Goal: Task Accomplishment & Management: Complete application form

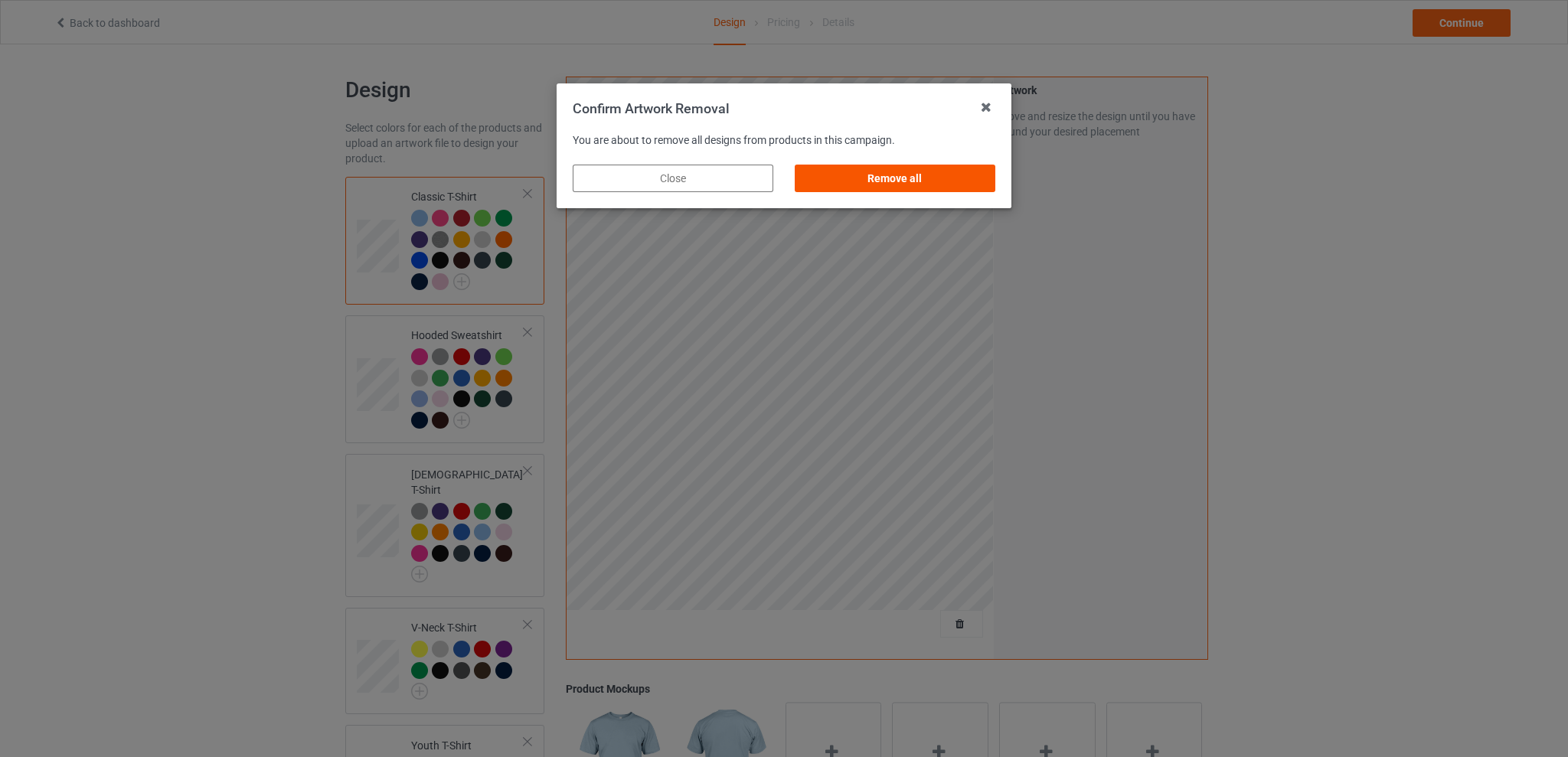
click at [888, 179] on div "Remove all" at bounding box center [895, 178] width 200 height 28
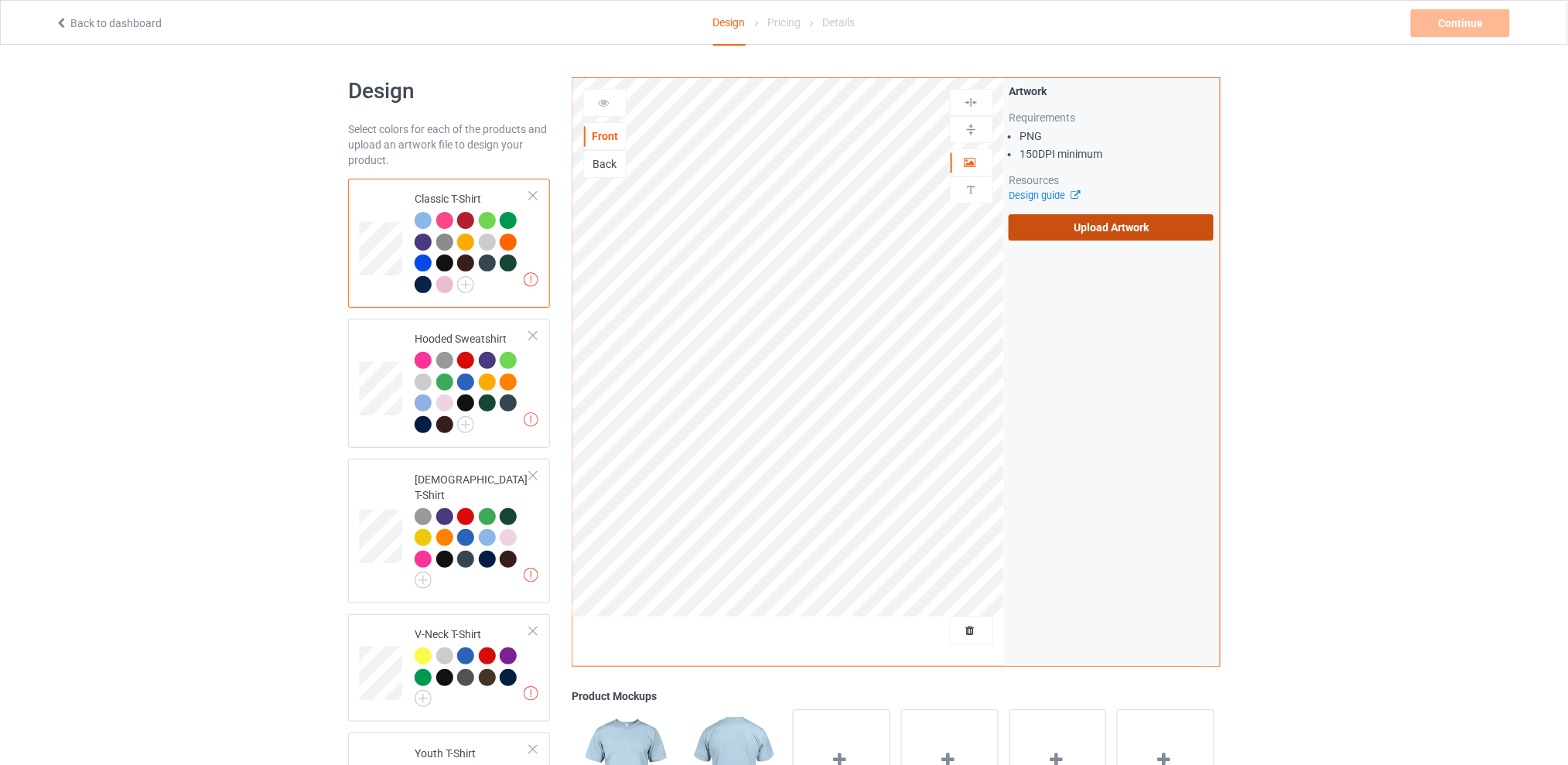
click at [1077, 222] on label "Upload Artwork" at bounding box center [1111, 227] width 205 height 26
click at [0, 0] on input "Upload Artwork" at bounding box center [0, 0] width 0 height 0
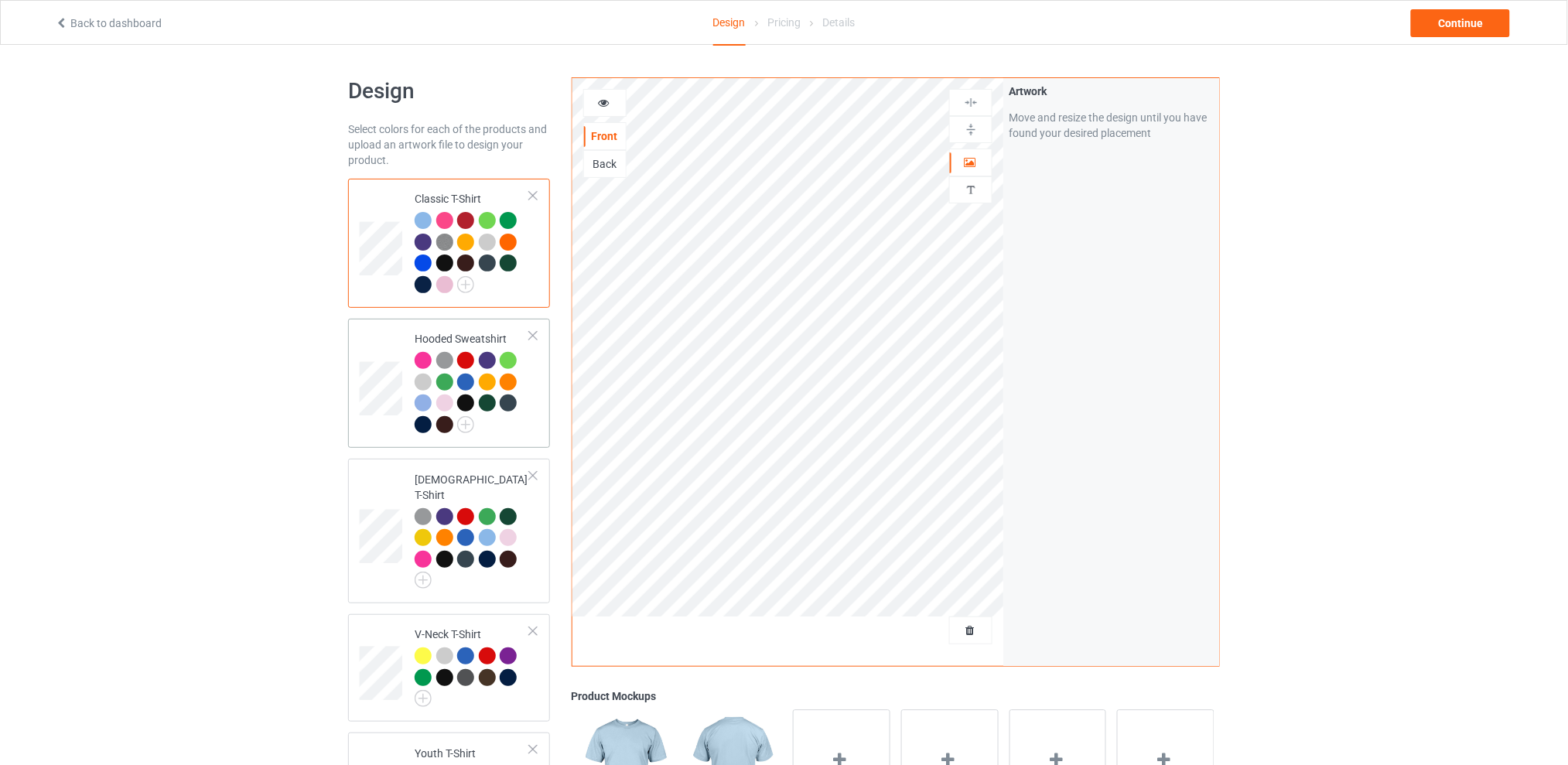
click at [423, 426] on div at bounding box center [423, 425] width 17 height 17
click at [1396, 224] on div "Design Select colors for each of the products and upload an artwork file to des…" at bounding box center [784, 636] width 1568 height 1181
click at [1452, 18] on div "Continue" at bounding box center [1460, 23] width 99 height 28
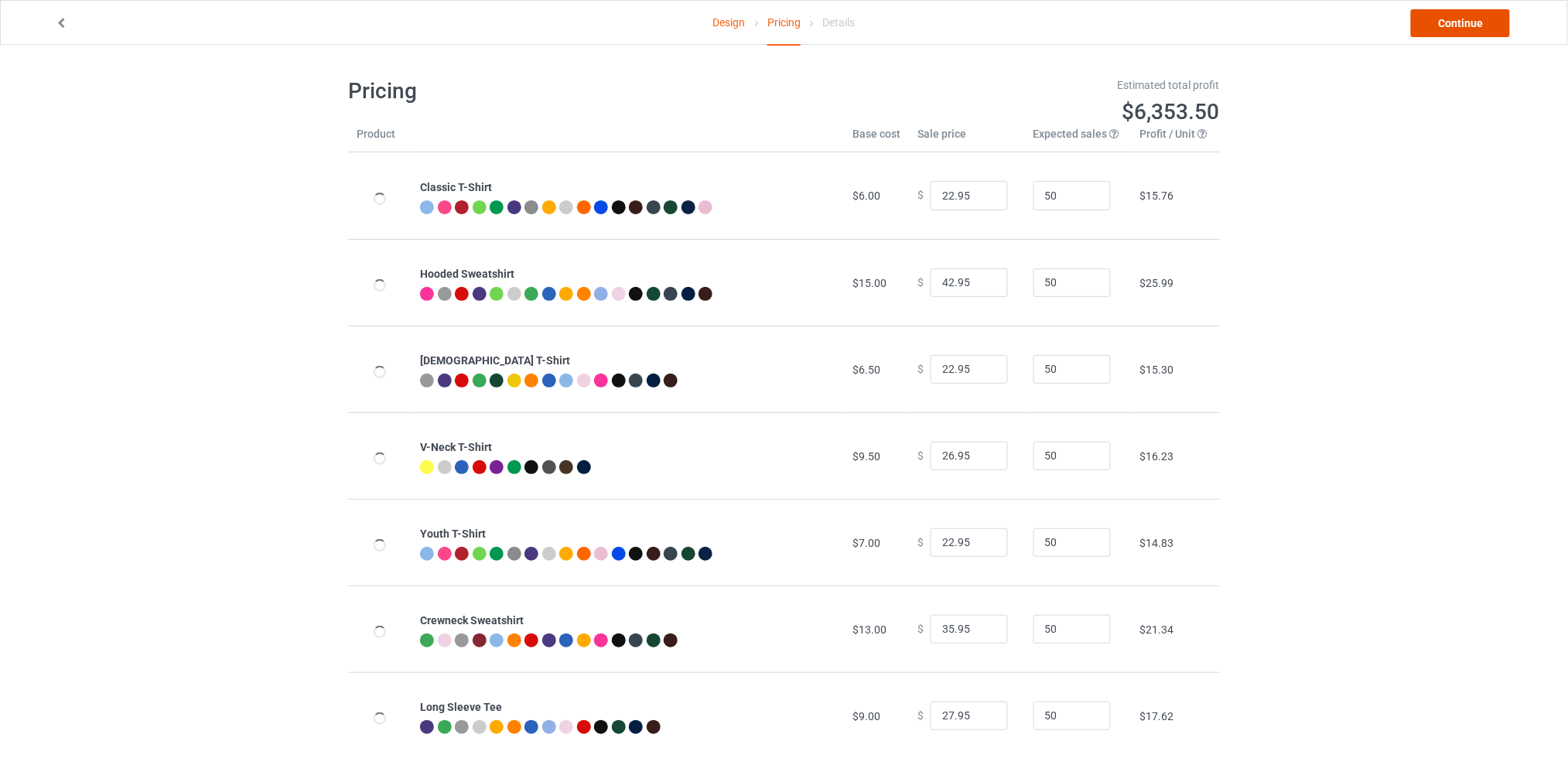
click at [1448, 20] on link "Continue" at bounding box center [1460, 23] width 99 height 28
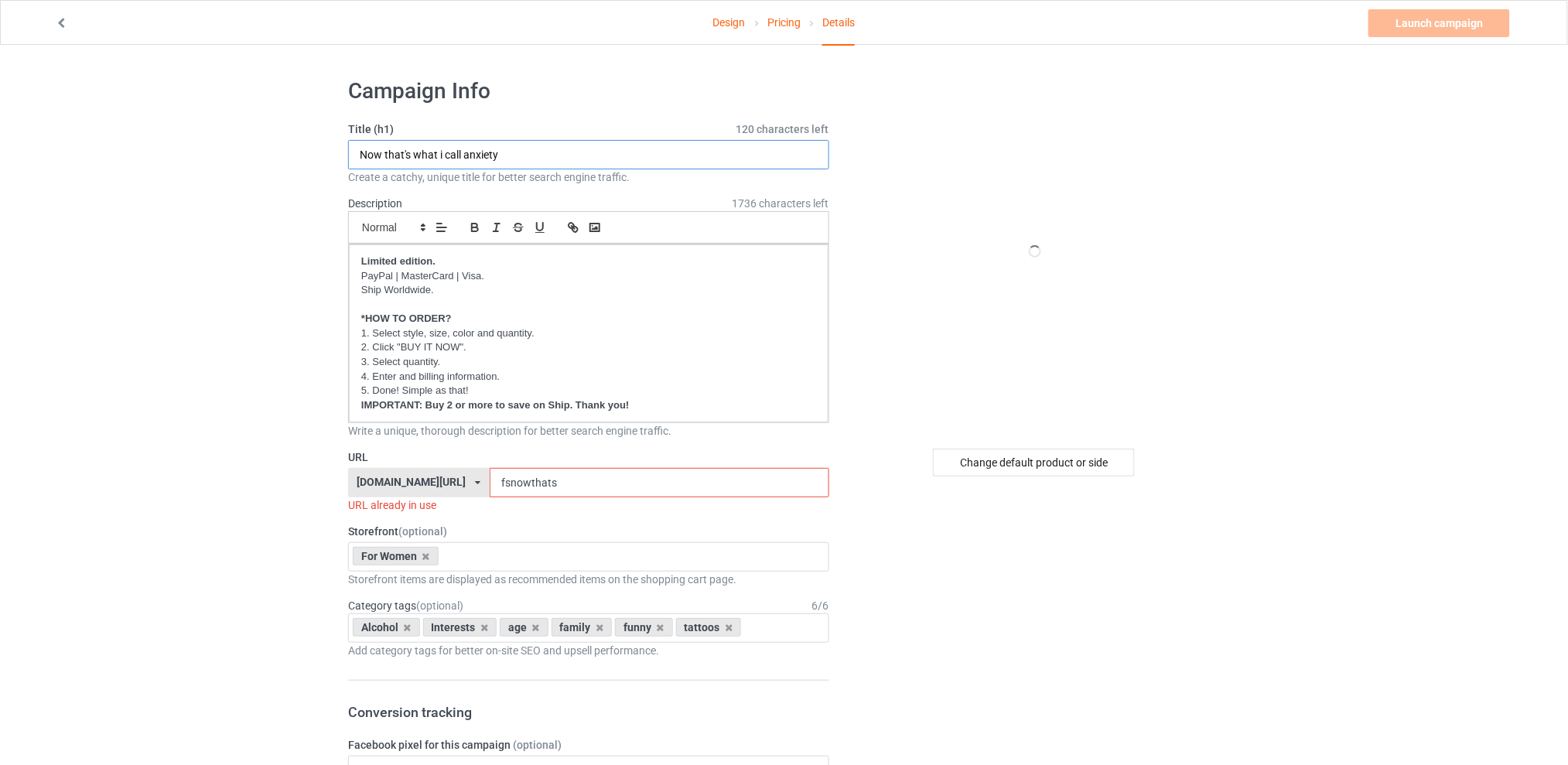
drag, startPoint x: 541, startPoint y: 153, endPoint x: 270, endPoint y: 161, distance: 271.1
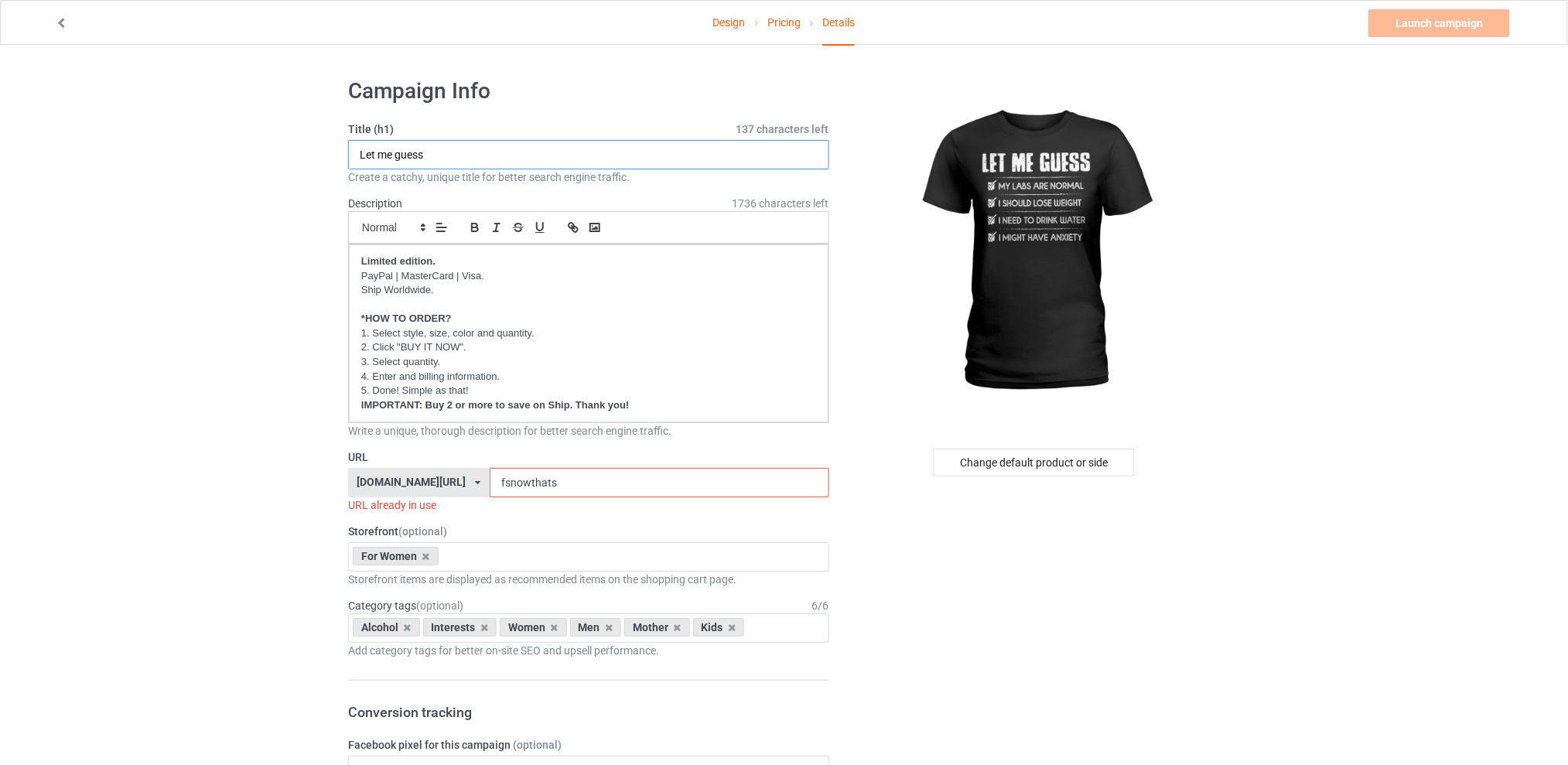
type input "Let me guess"
drag, startPoint x: 545, startPoint y: 483, endPoint x: 472, endPoint y: 483, distance: 73.0
click at [472, 483] on div "[DOMAIN_NAME][URL] [DOMAIN_NAME][URL] [DOMAIN_NAME][URL] [DOMAIN_NAME][URL] 5d7…" at bounding box center [588, 482] width 481 height 29
click at [1041, 462] on div "Change default product or side" at bounding box center [1033, 462] width 202 height 28
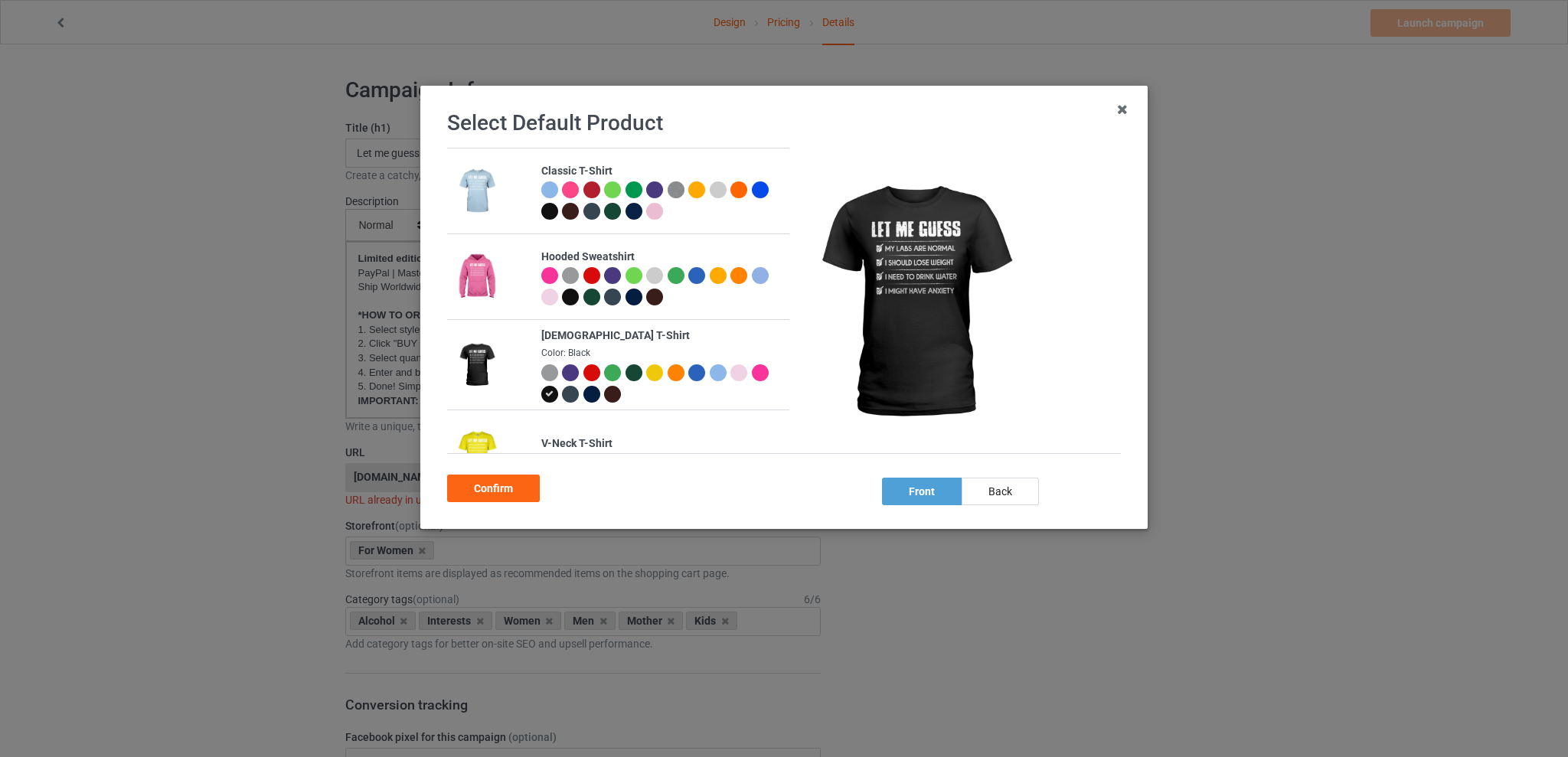
click at [642, 297] on div at bounding box center [634, 297] width 17 height 17
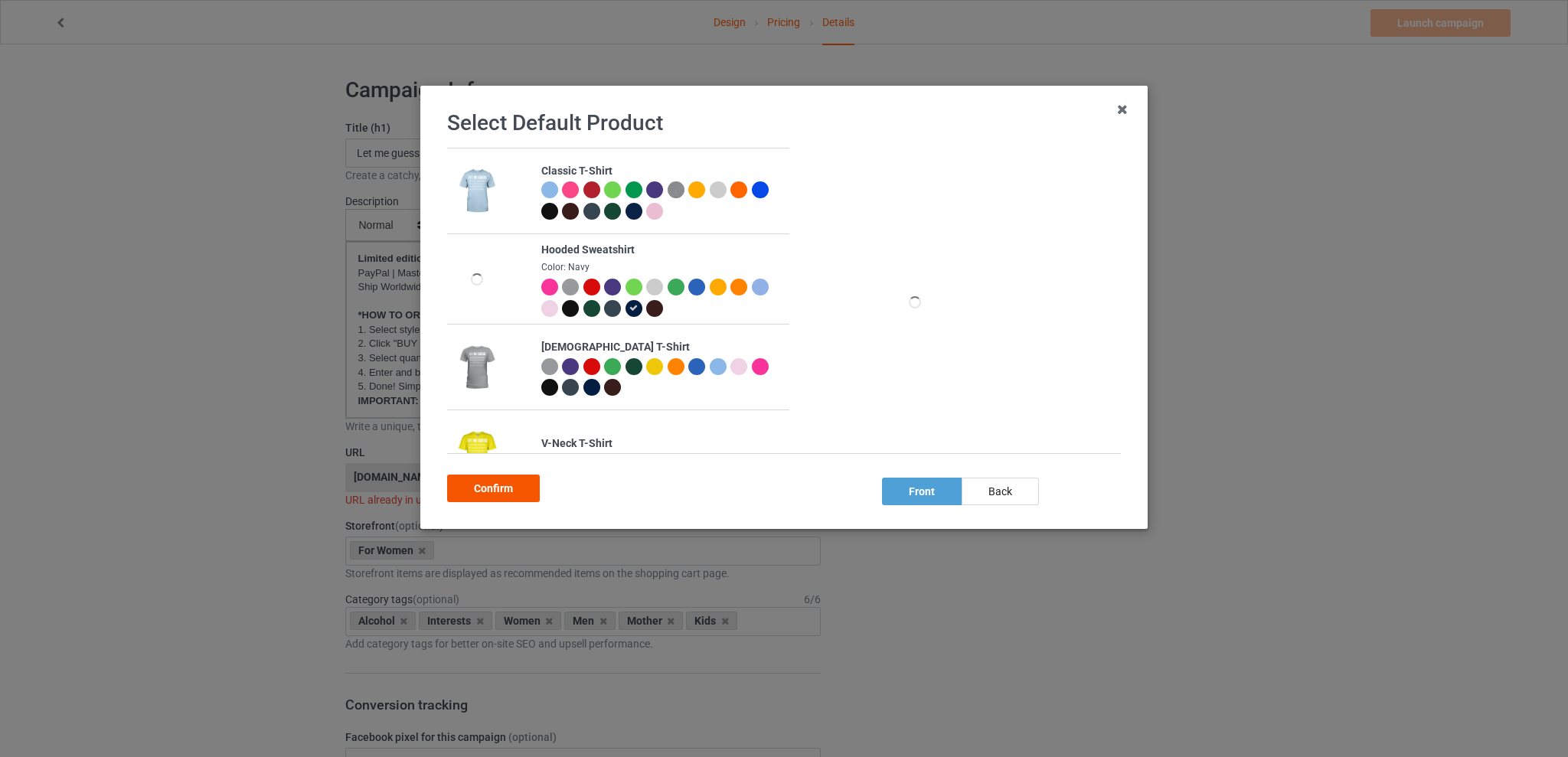
click at [502, 486] on div "Confirm" at bounding box center [492, 488] width 93 height 28
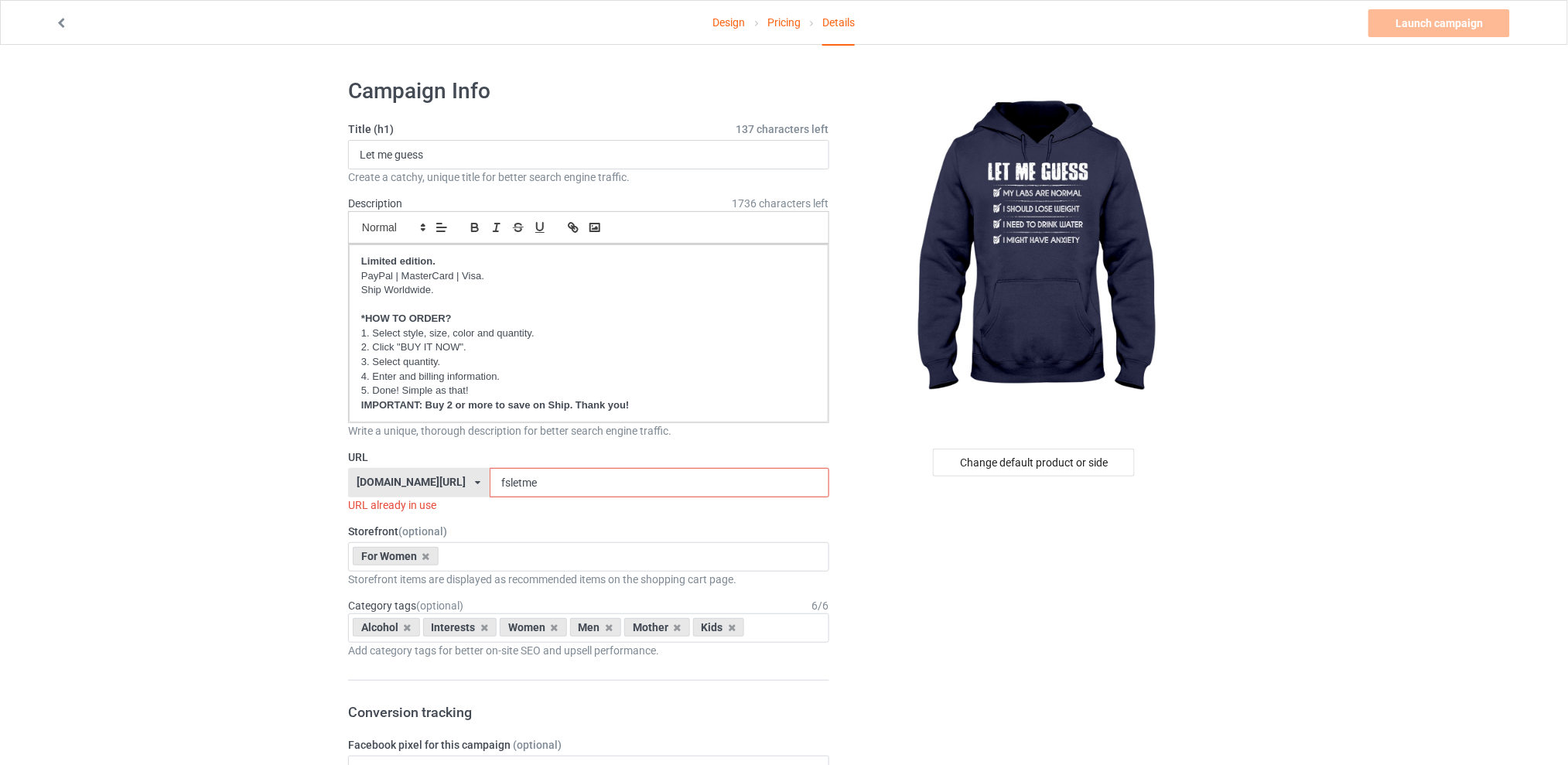
click at [560, 479] on input "fsletme" at bounding box center [659, 482] width 338 height 29
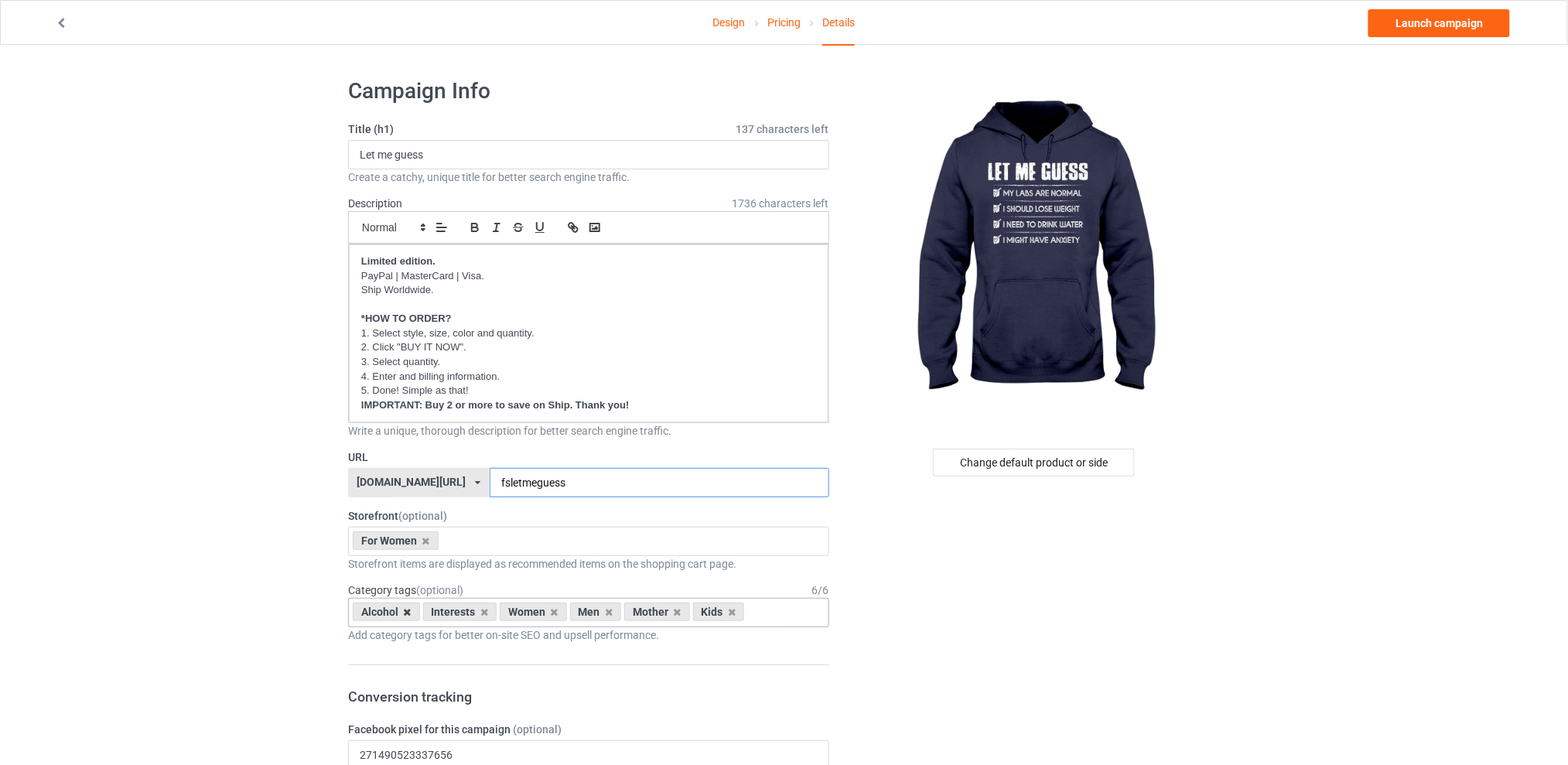
type input "fsletmeguess"
click at [405, 616] on icon at bounding box center [408, 613] width 8 height 10
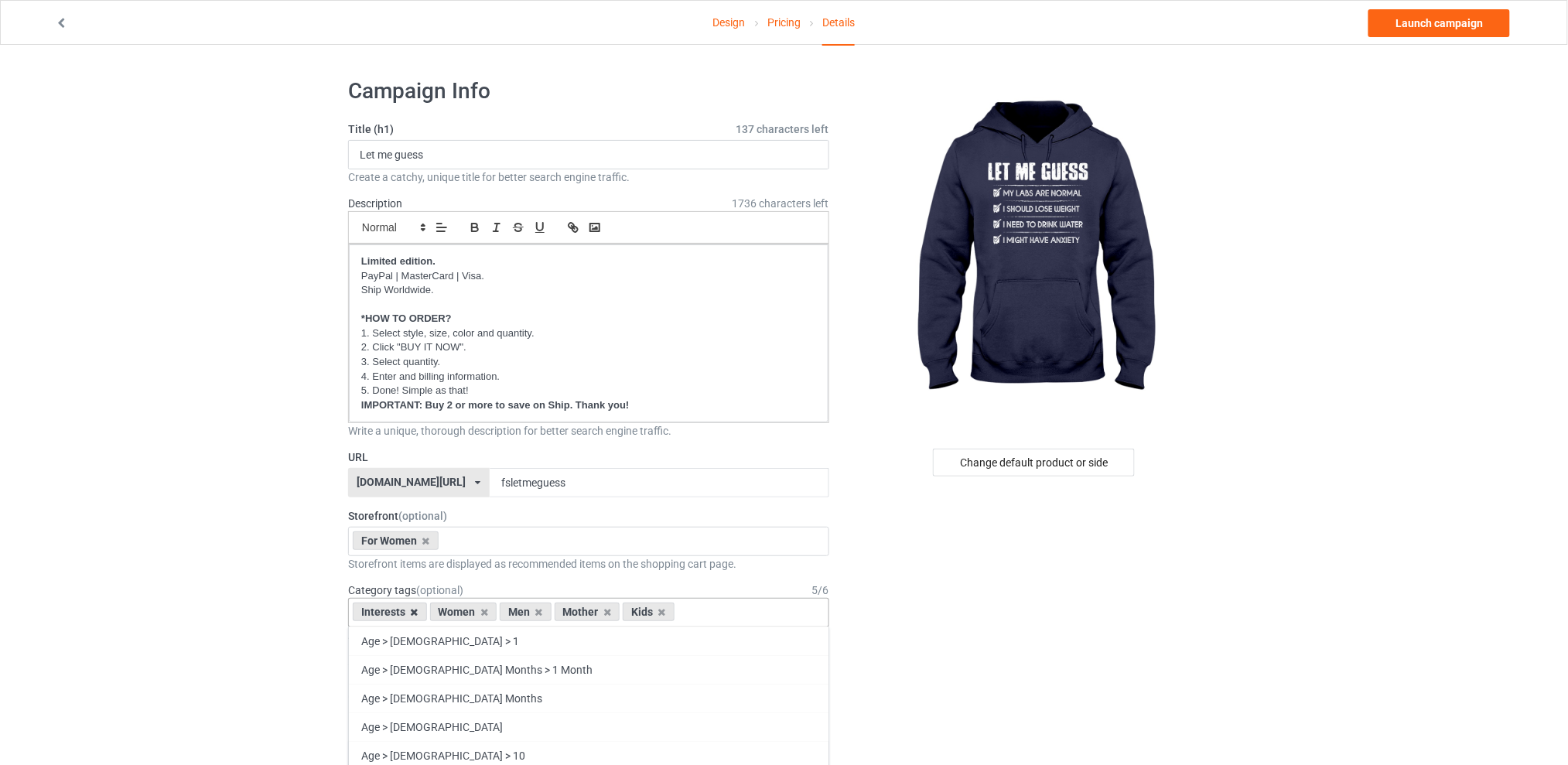
click at [413, 611] on icon at bounding box center [415, 613] width 8 height 10
click at [463, 613] on icon at bounding box center [462, 613] width 8 height 10
click at [473, 615] on icon at bounding box center [475, 613] width 8 height 10
click at [461, 612] on icon at bounding box center [462, 613] width 8 height 10
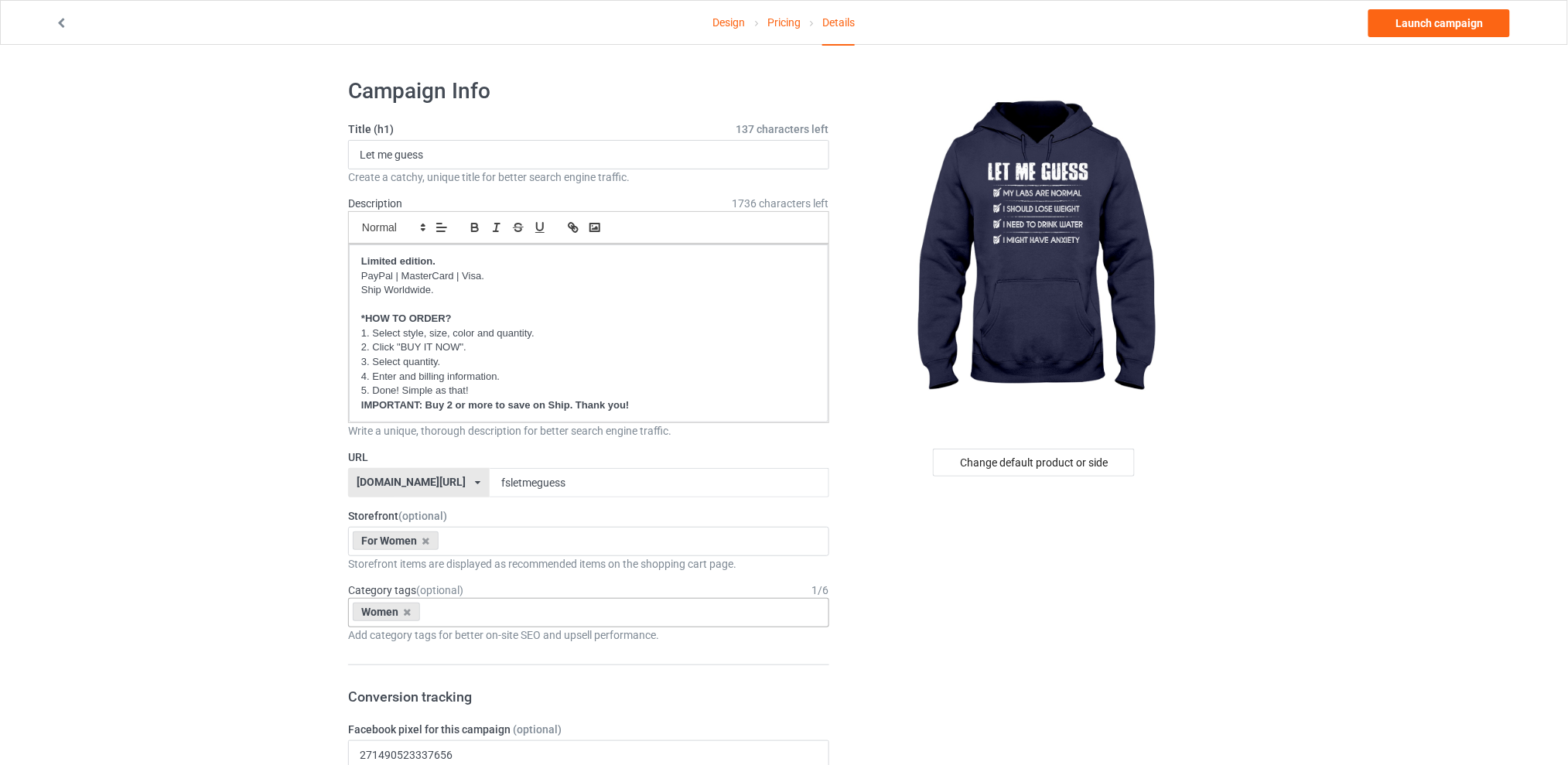
click at [1433, 22] on link "Launch campaign" at bounding box center [1439, 23] width 142 height 28
